Goal: Download file/media

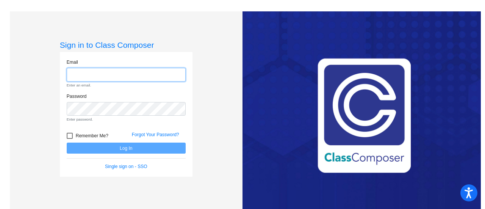
click at [86, 73] on input "email" at bounding box center [126, 75] width 119 height 14
type input "[EMAIL_ADDRESS][DOMAIN_NAME]"
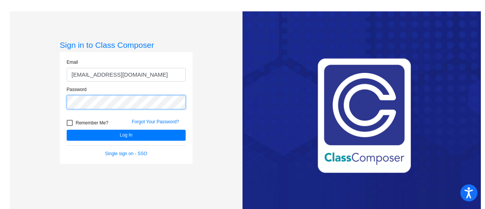
click at [67, 130] on button "Log In" at bounding box center [126, 135] width 119 height 11
click at [42, 106] on div "Sign in to Class Composer Email ehernandez@w-usd.org Password Remember Me? Forg…" at bounding box center [126, 115] width 233 height 209
click at [151, 121] on link "Forgot Your Password?" at bounding box center [155, 121] width 47 height 5
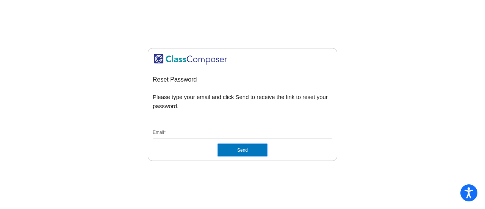
click at [240, 151] on button "Send" at bounding box center [242, 150] width 49 height 12
click at [233, 124] on div "Reset Password Please type your email and click Send to receive the link to res…" at bounding box center [243, 104] width 180 height 103
click at [222, 136] on input "Email *" at bounding box center [243, 133] width 180 height 7
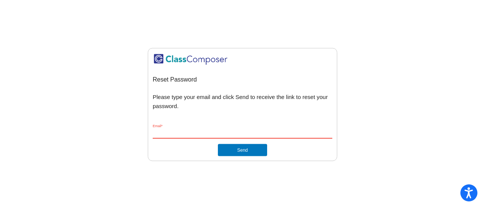
type input "[EMAIL_ADDRESS][DOMAIN_NAME]"
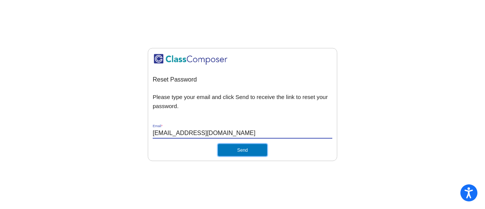
click at [241, 152] on button "Send" at bounding box center [242, 150] width 49 height 12
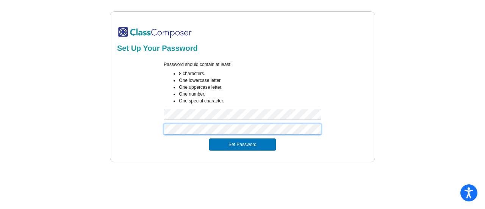
click at [209, 138] on button "Set Password" at bounding box center [242, 144] width 67 height 12
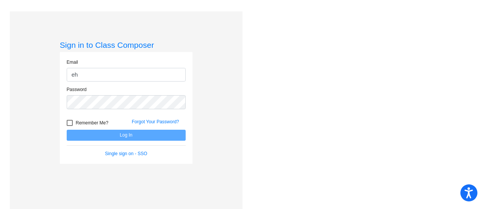
type input "[EMAIL_ADDRESS][DOMAIN_NAME]"
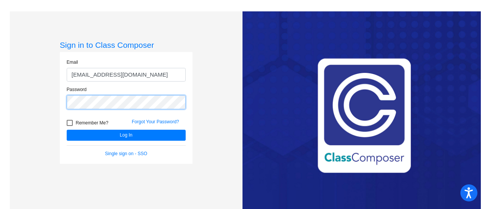
click at [67, 130] on button "Log In" at bounding box center [126, 135] width 119 height 11
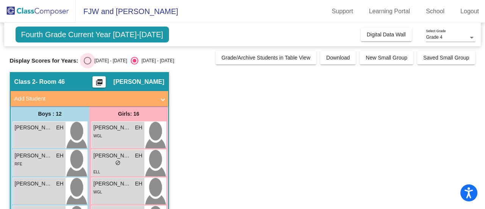
click at [90, 60] on div "Select an option" at bounding box center [88, 61] width 8 height 8
click at [88, 64] on input "[DATE] - [DATE]" at bounding box center [87, 64] width 0 height 0
radio input "true"
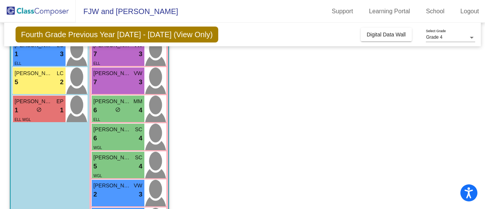
scroll to position [335, 0]
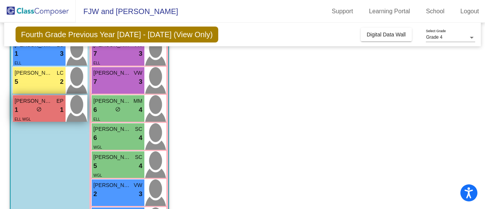
click at [46, 101] on span "[PERSON_NAME]" at bounding box center [34, 101] width 38 height 8
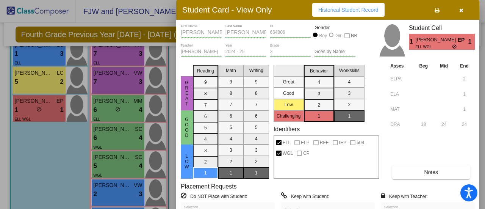
click at [336, 12] on span "Historical Student Record" at bounding box center [348, 10] width 60 height 6
click at [467, 13] on button "button" at bounding box center [461, 10] width 24 height 14
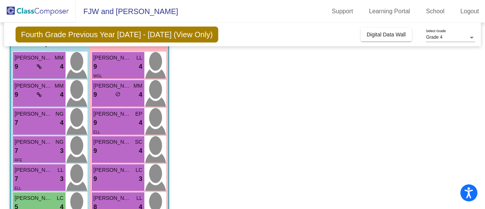
scroll to position [0, 0]
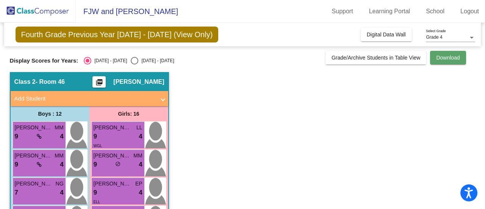
click at [451, 53] on button "Download" at bounding box center [448, 58] width 36 height 14
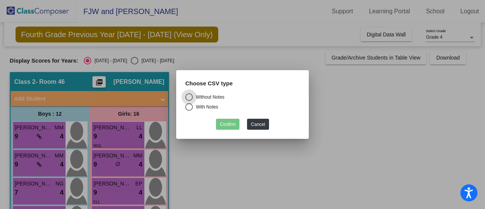
click at [189, 106] on div "Select an option" at bounding box center [189, 107] width 8 height 8
click at [189, 111] on input "With Notes" at bounding box center [189, 111] width 0 height 0
radio input "true"
click at [223, 127] on button "Confirm" at bounding box center [228, 124] width 24 height 11
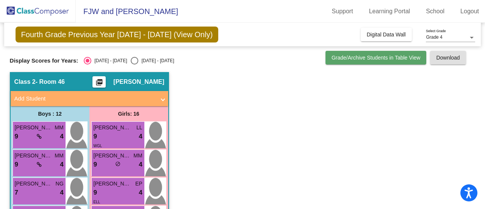
click at [397, 55] on span "Grade/Archive Students in Table View" at bounding box center [376, 58] width 89 height 6
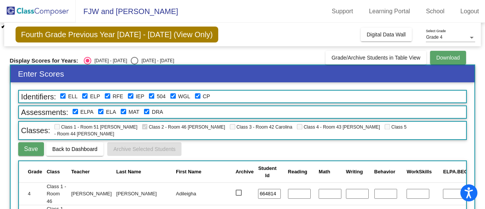
click at [444, 58] on span "Download" at bounding box center [448, 58] width 24 height 6
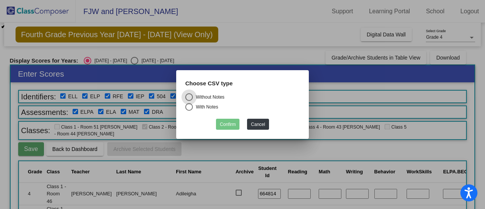
click at [269, 124] on div "Confirm Cancel" at bounding box center [242, 122] width 114 height 15
click at [256, 126] on button "Cancel" at bounding box center [258, 124] width 22 height 11
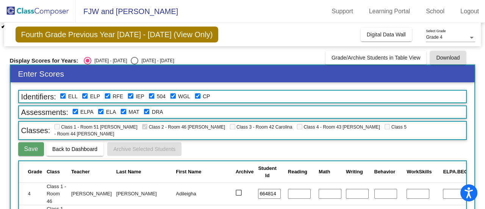
click at [133, 56] on div "Display Scores for Years: [DATE] - [DATE] [DATE] - [DATE] Grade/Archive Student…" at bounding box center [243, 58] width 466 height 14
click at [131, 61] on div "Select an option" at bounding box center [135, 61] width 8 height 8
click at [134, 64] on input "[DATE] - [DATE]" at bounding box center [134, 64] width 0 height 0
radio input "true"
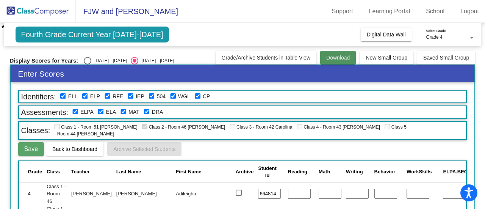
click at [336, 60] on button "Download" at bounding box center [338, 58] width 36 height 14
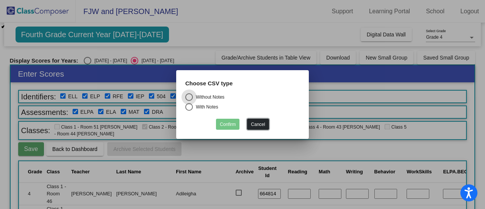
click at [252, 125] on button "Cancel" at bounding box center [258, 124] width 22 height 11
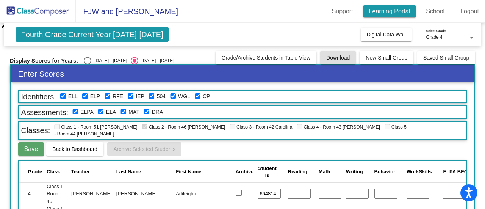
click at [401, 5] on link "Learning Portal" at bounding box center [389, 11] width 53 height 12
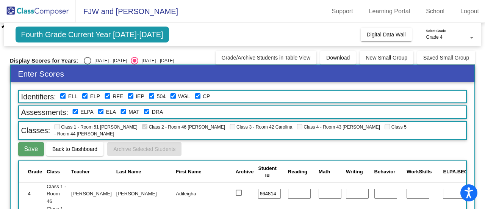
click at [87, 61] on div "Select an option" at bounding box center [88, 61] width 8 height 8
click at [87, 64] on input "[DATE] - [DATE]" at bounding box center [87, 64] width 0 height 0
radio input "true"
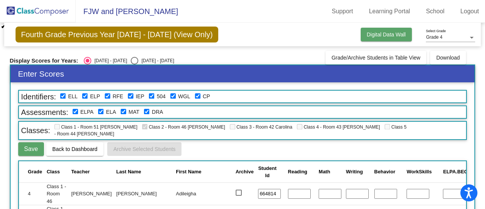
click at [395, 40] on button "Digital Data Wall" at bounding box center [386, 35] width 51 height 14
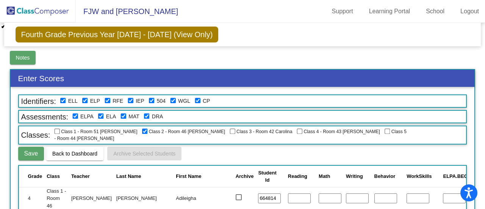
click at [30, 58] on button "Notes" at bounding box center [23, 58] width 26 height 14
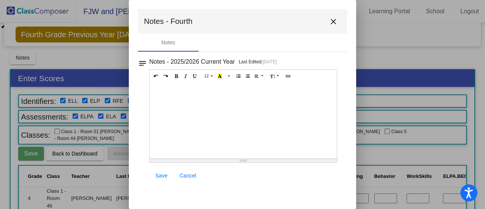
click at [332, 26] on button "close" at bounding box center [333, 21] width 15 height 15
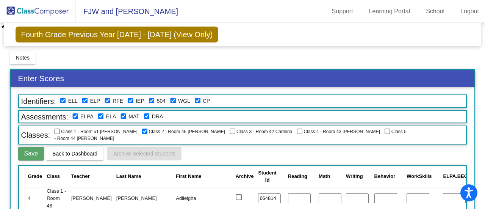
click at [36, 15] on img at bounding box center [38, 11] width 76 height 22
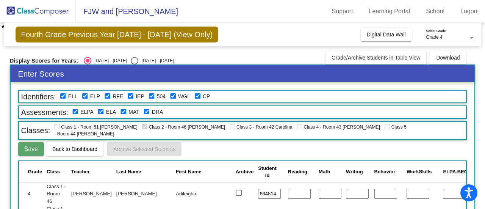
click at [445, 35] on div "Grade 4" at bounding box center [447, 37] width 42 height 5
click at [445, 35] on span "Grade 4" at bounding box center [450, 38] width 49 height 14
click at [66, 146] on span "Back to Dashboard" at bounding box center [74, 149] width 45 height 6
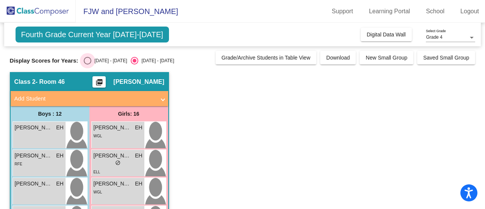
click at [96, 60] on div "[DATE] - [DATE]" at bounding box center [109, 60] width 36 height 7
click at [88, 64] on input "[DATE] - [DATE]" at bounding box center [87, 64] width 0 height 0
radio input "true"
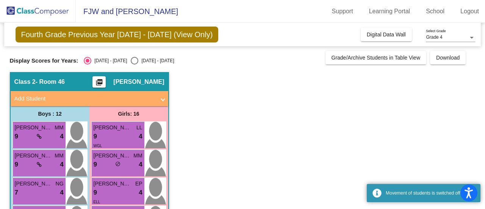
click at [161, 101] on span "Add Student" at bounding box center [87, 98] width 147 height 9
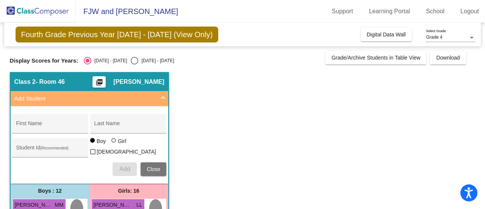
click at [161, 101] on span "Add Student" at bounding box center [87, 98] width 147 height 9
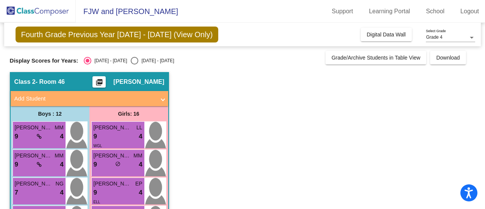
click at [95, 83] on mat-icon "picture_as_pdf" at bounding box center [99, 83] width 9 height 11
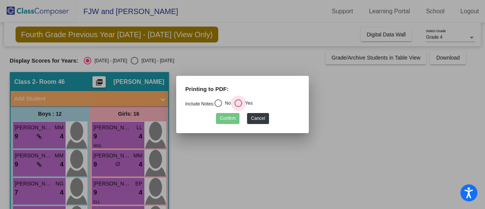
click at [238, 104] on div "Select an option" at bounding box center [239, 103] width 8 height 8
click at [238, 107] on input "Yes" at bounding box center [238, 107] width 0 height 0
radio input "true"
click at [224, 119] on button "Confirm" at bounding box center [228, 118] width 24 height 11
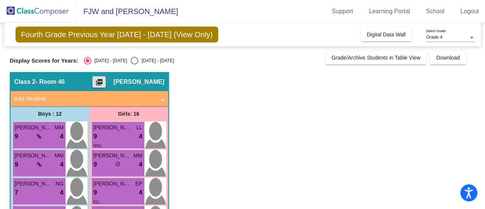
click at [95, 86] on mat-icon "picture_as_pdf" at bounding box center [99, 83] width 9 height 11
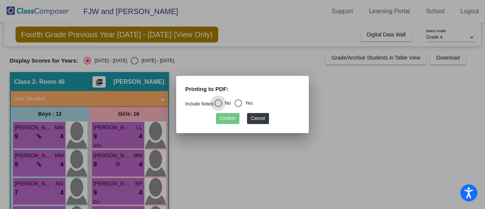
click at [242, 105] on div "Select an option" at bounding box center [239, 103] width 8 height 8
click at [238, 107] on input "Yes" at bounding box center [238, 107] width 0 height 0
radio input "true"
click at [232, 118] on button "Confirm" at bounding box center [228, 118] width 24 height 11
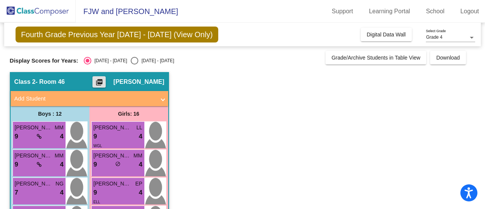
click at [96, 81] on mat-icon "picture_as_pdf" at bounding box center [99, 83] width 9 height 11
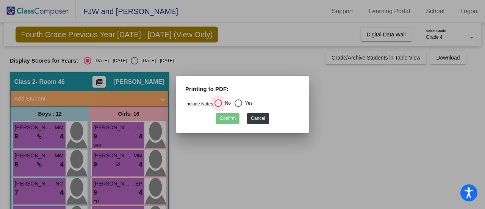
click at [222, 102] on div "Select an option" at bounding box center [219, 103] width 8 height 8
click at [218, 107] on input "No" at bounding box center [218, 107] width 0 height 0
radio input "true"
click at [225, 122] on button "Confirm" at bounding box center [228, 118] width 24 height 11
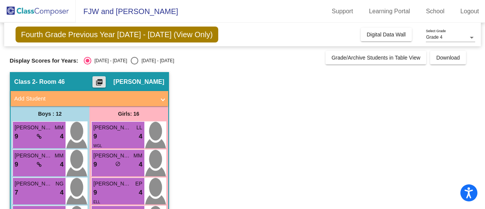
click at [95, 83] on mat-icon "picture_as_pdf" at bounding box center [99, 83] width 9 height 11
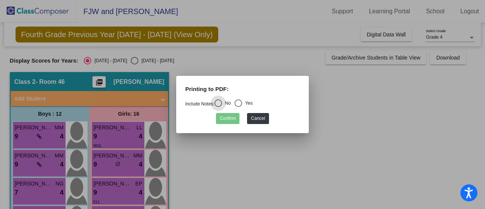
click at [242, 103] on div "Select an option" at bounding box center [239, 103] width 8 height 8
click at [238, 107] on input "Yes" at bounding box center [238, 107] width 0 height 0
radio input "true"
click at [225, 118] on button "Confirm" at bounding box center [228, 118] width 24 height 11
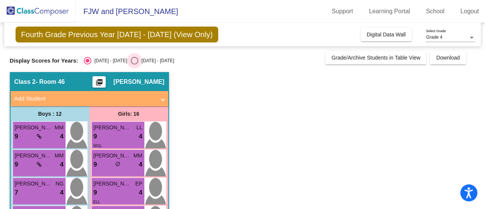
click at [131, 60] on div "Select an option" at bounding box center [135, 61] width 8 height 8
click at [134, 64] on input "[DATE] - [DATE]" at bounding box center [134, 64] width 0 height 0
radio input "true"
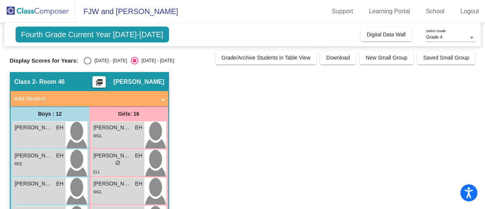
click at [95, 85] on mat-icon "picture_as_pdf" at bounding box center [99, 83] width 9 height 11
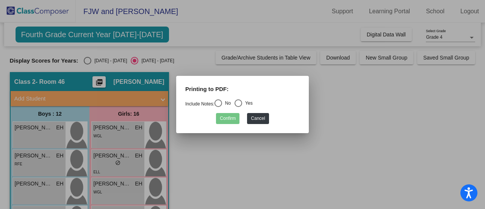
click at [220, 102] on div "Select an option" at bounding box center [219, 103] width 8 height 8
click at [218, 107] on input "No" at bounding box center [218, 107] width 0 height 0
radio input "true"
click at [227, 116] on button "Confirm" at bounding box center [228, 118] width 24 height 11
